Goal: Transaction & Acquisition: Purchase product/service

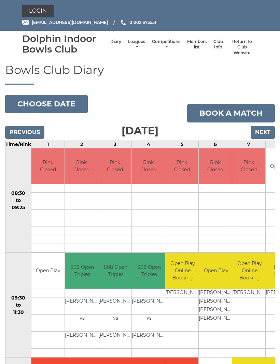
click at [36, 11] on link "Login" at bounding box center [37, 11] width 31 height 12
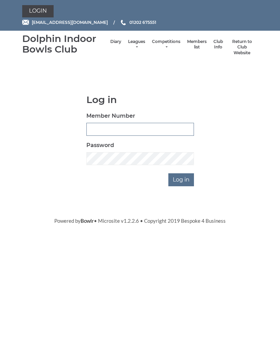
type input "2452"
click at [181, 179] on input "Log in" at bounding box center [181, 179] width 26 height 13
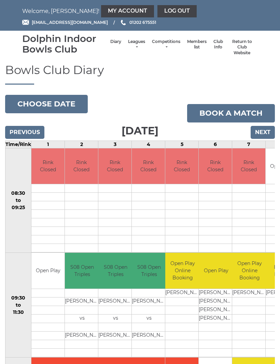
click at [101, 12] on link "My Account" at bounding box center [127, 11] width 53 height 12
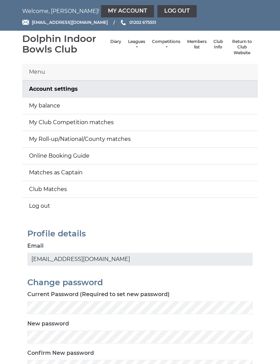
click at [57, 103] on link "My balance" at bounding box center [139, 106] width 235 height 16
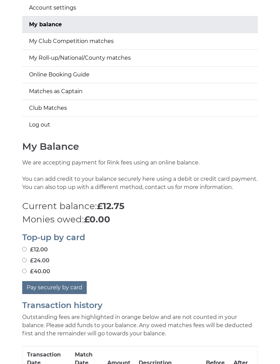
scroll to position [84, 0]
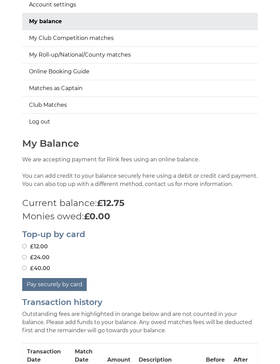
click at [29, 266] on label "£40.00" at bounding box center [36, 269] width 28 height 8
click at [27, 266] on input "£40.00" at bounding box center [24, 268] width 4 height 4
radio input "true"
click at [76, 284] on button "Pay securely by card" at bounding box center [54, 284] width 64 height 13
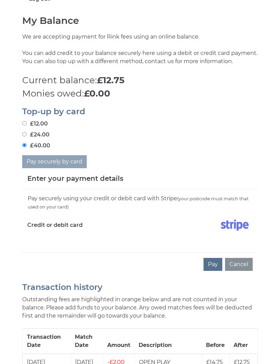
scroll to position [207, 0]
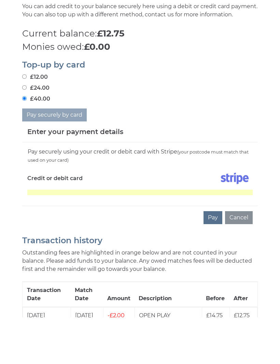
click at [216, 258] on button "Pay" at bounding box center [212, 264] width 19 height 13
